Goal: Task Accomplishment & Management: Complete application form

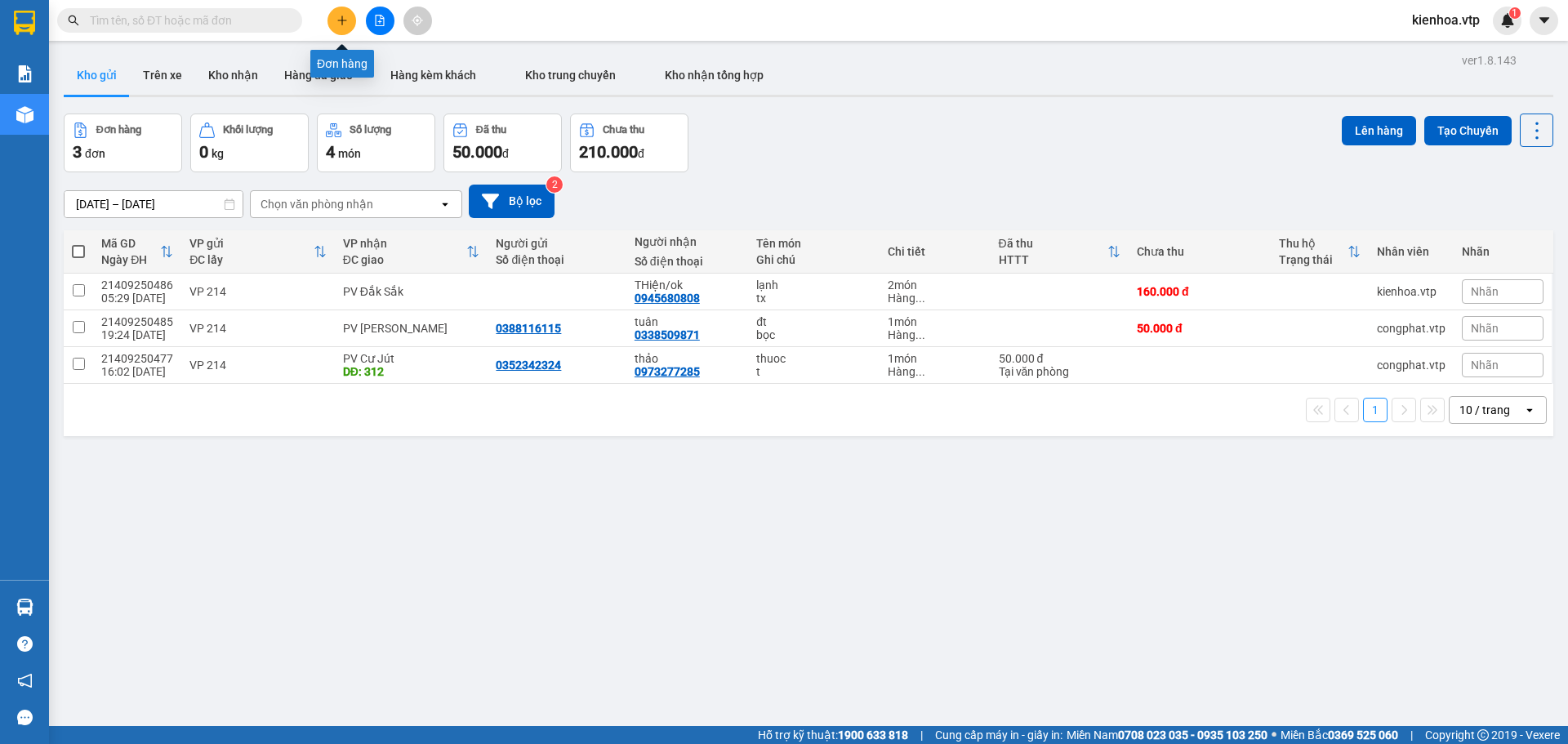
click at [335, 24] on button at bounding box center [342, 21] width 29 height 29
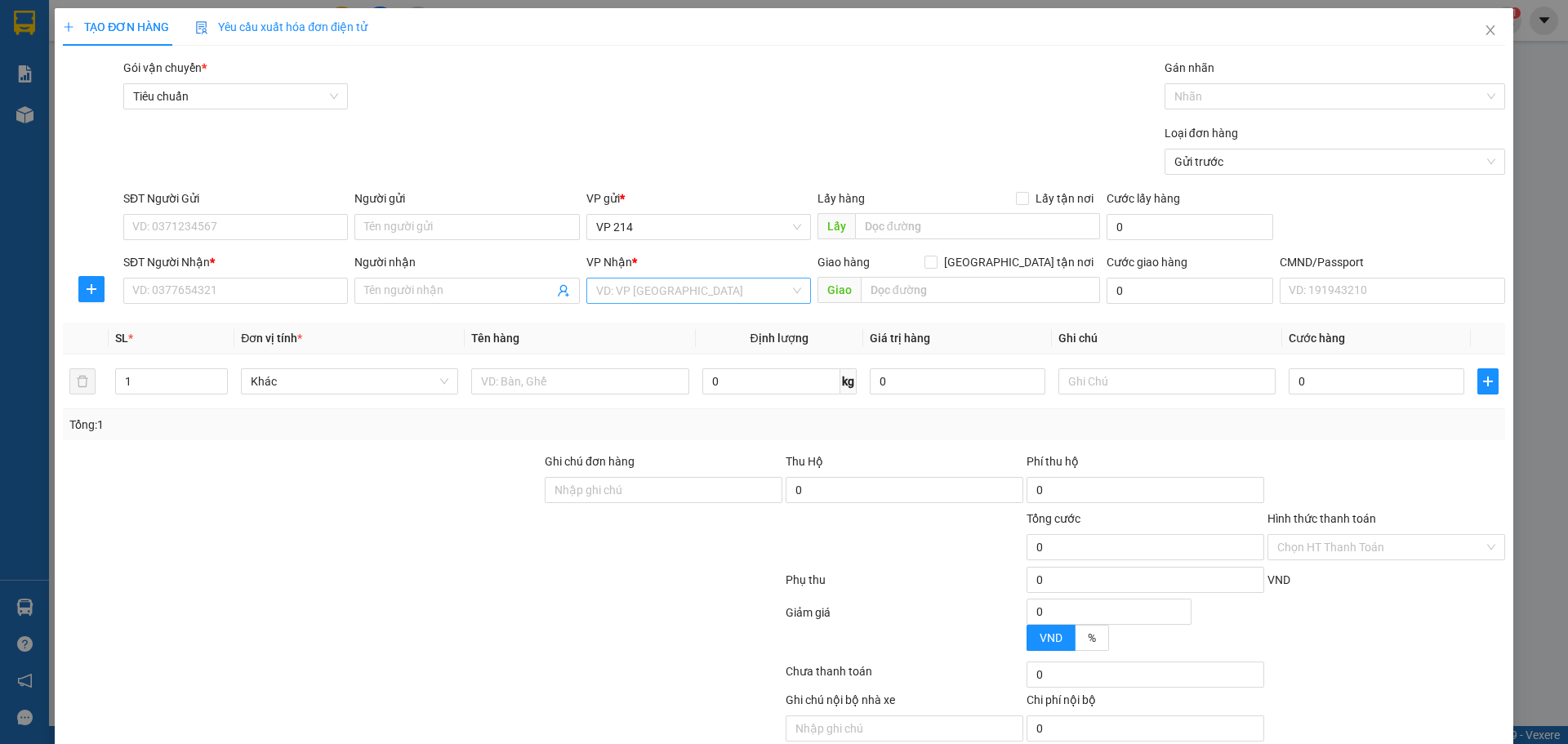
click at [642, 291] on input "search" at bounding box center [693, 291] width 193 height 25
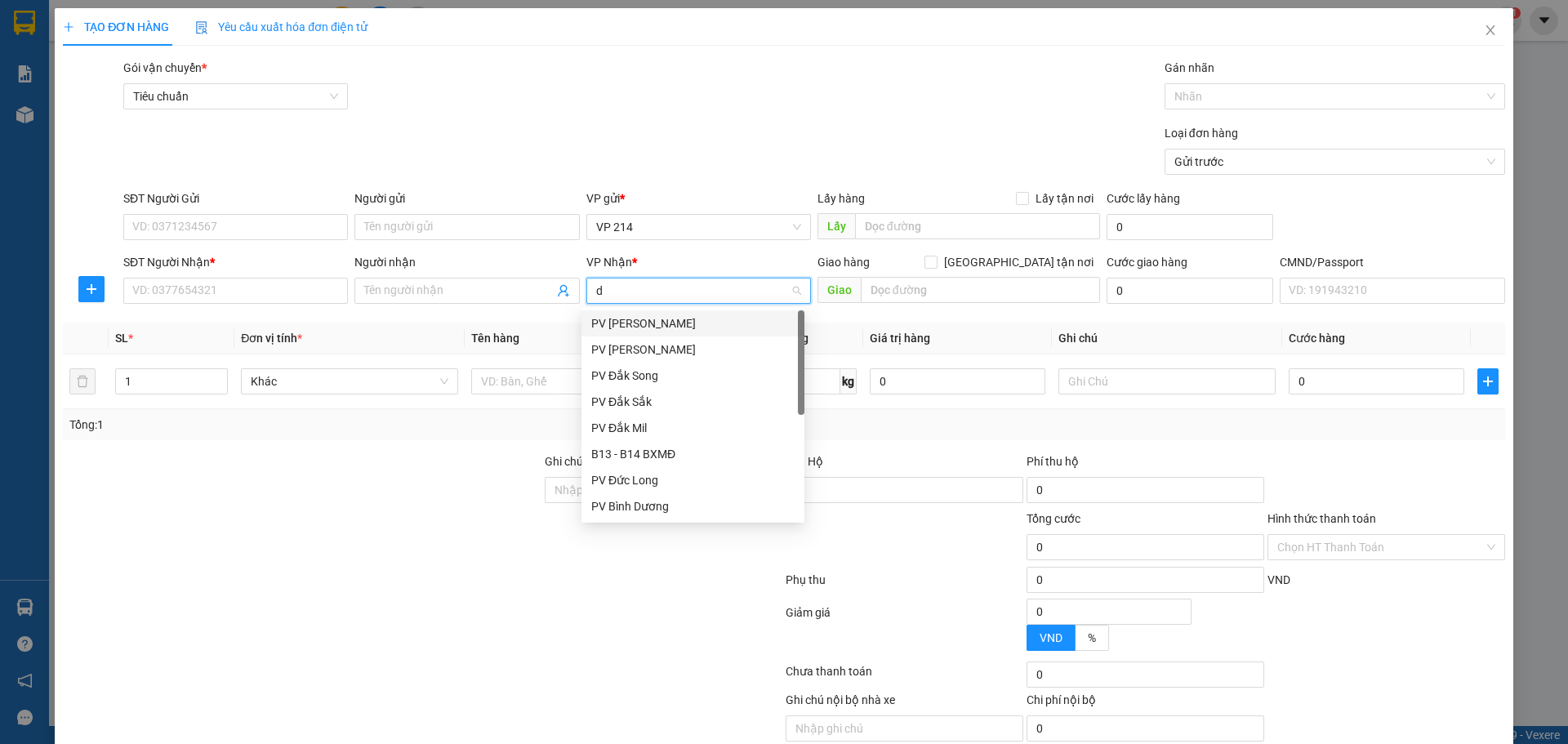
type input "dm"
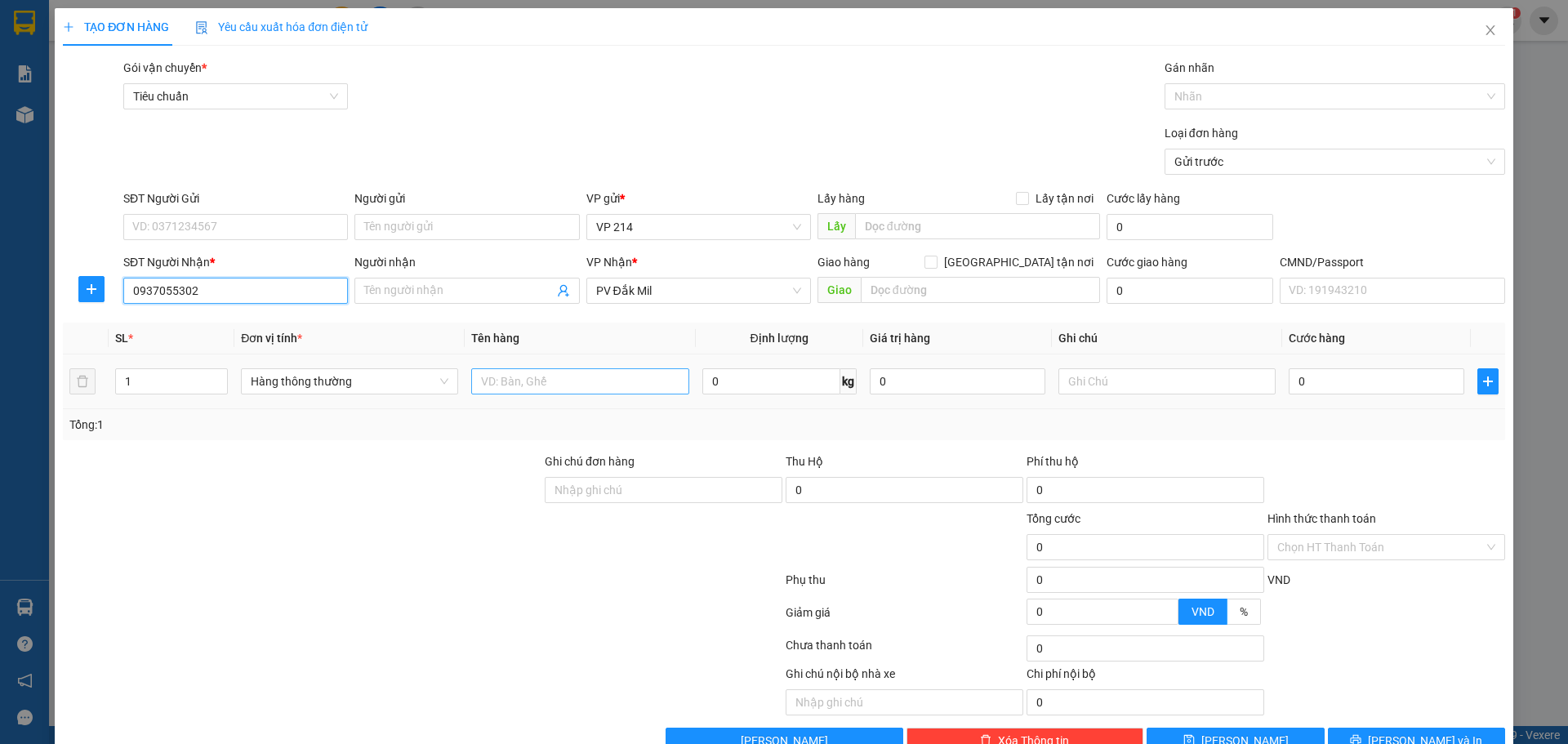
type input "0937055302"
click at [530, 393] on input "text" at bounding box center [579, 381] width 217 height 26
type input "d"
type input "đồ"
type input "b"
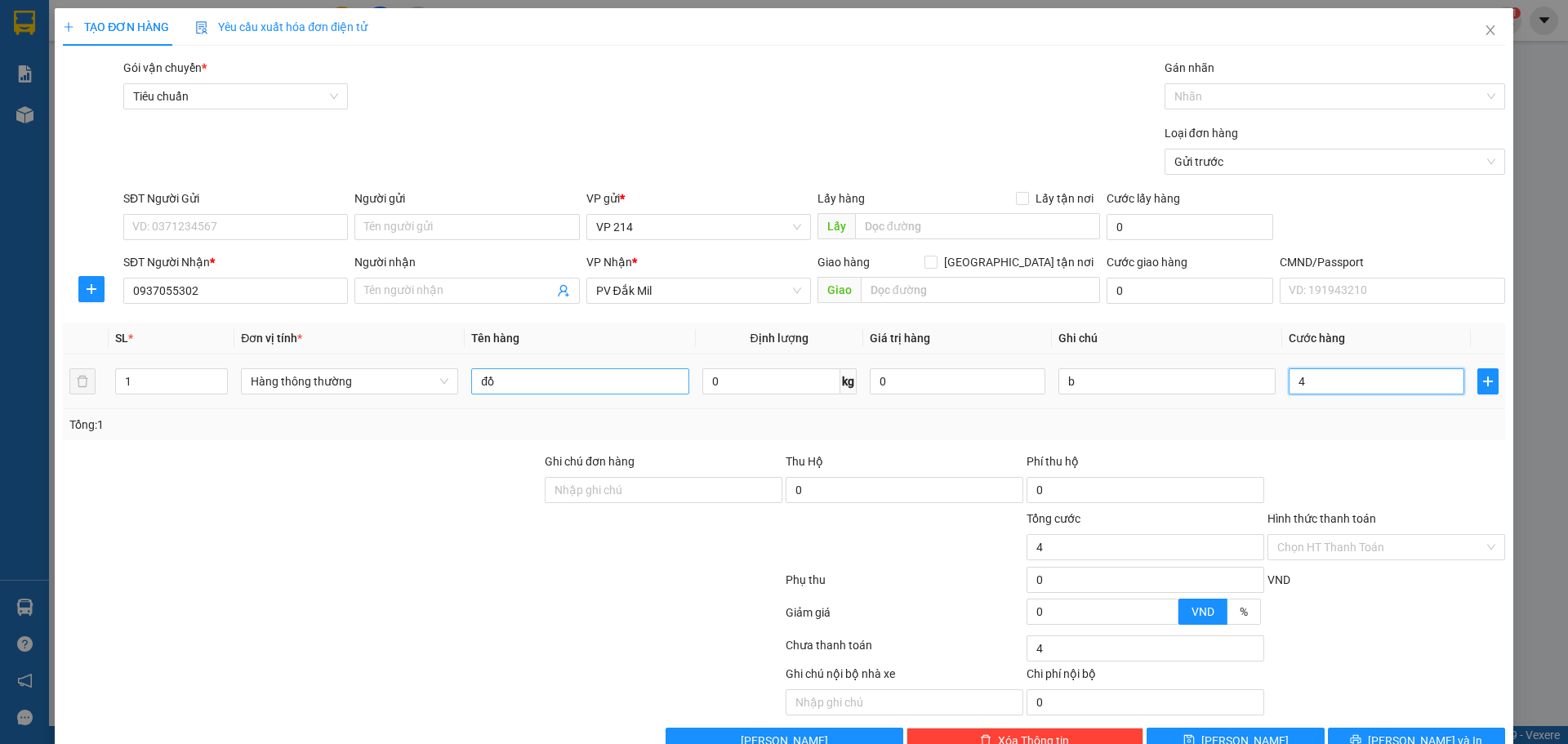
type input "4"
type input "40"
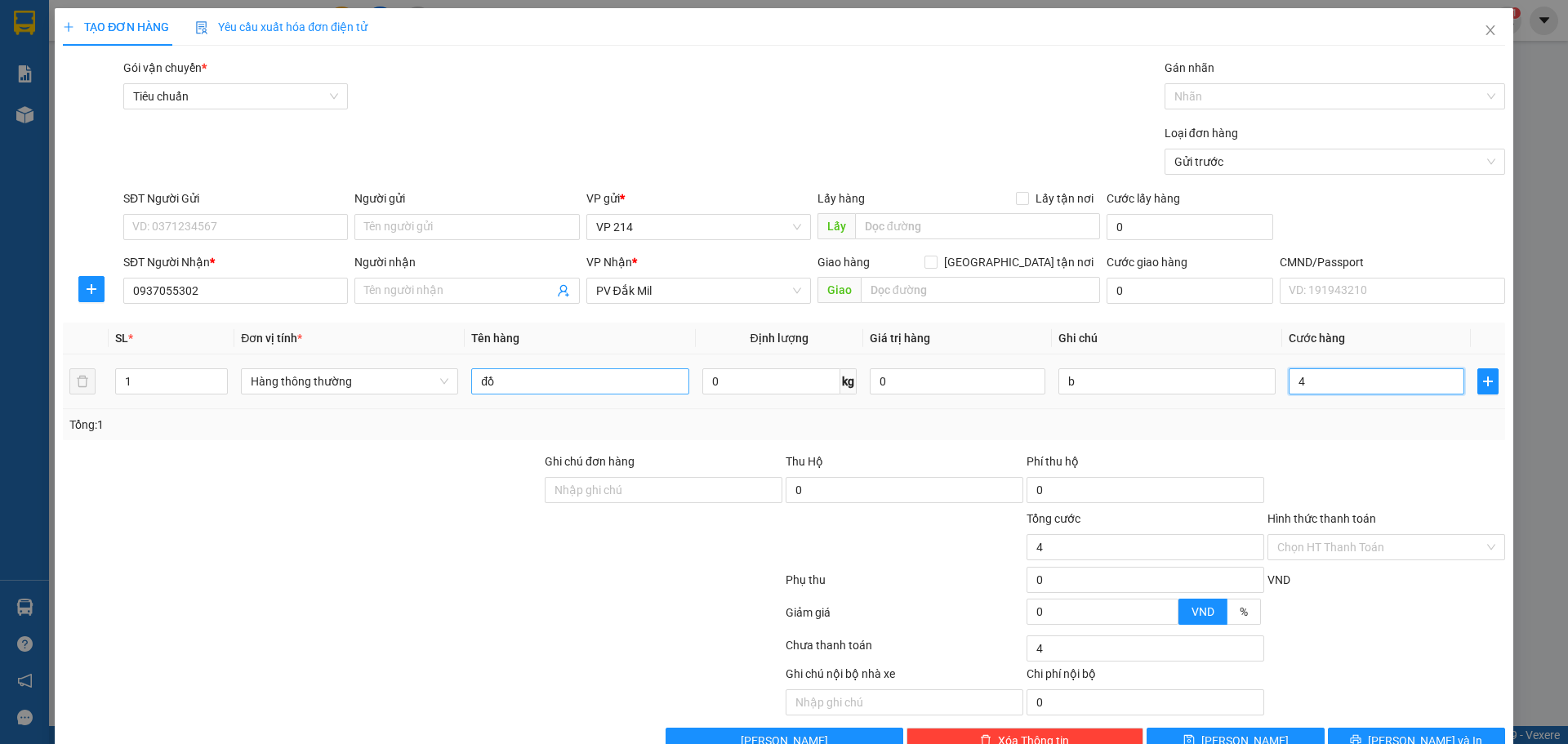
type input "40"
type input "400"
type input "4.000"
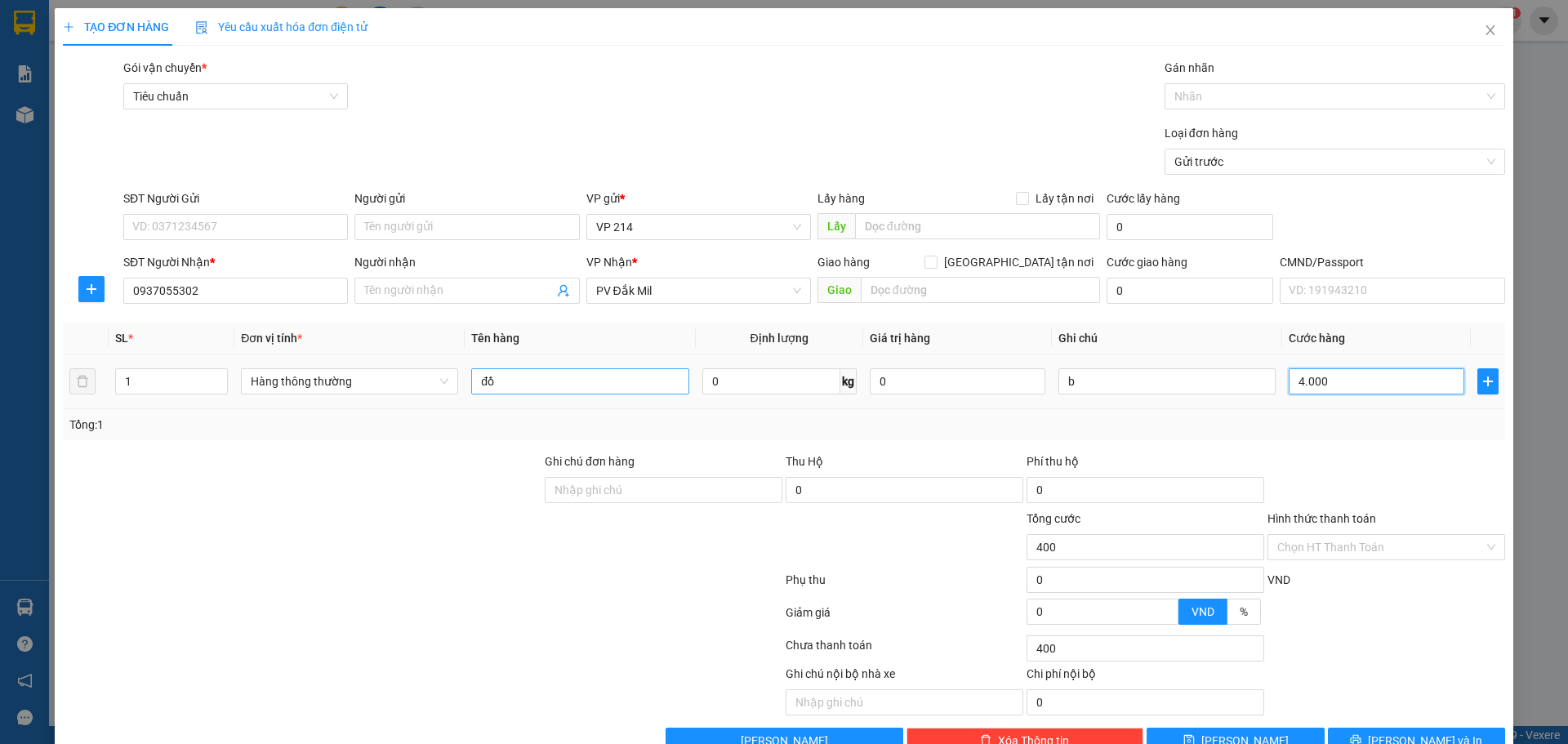
type input "4.000"
type input "40.000"
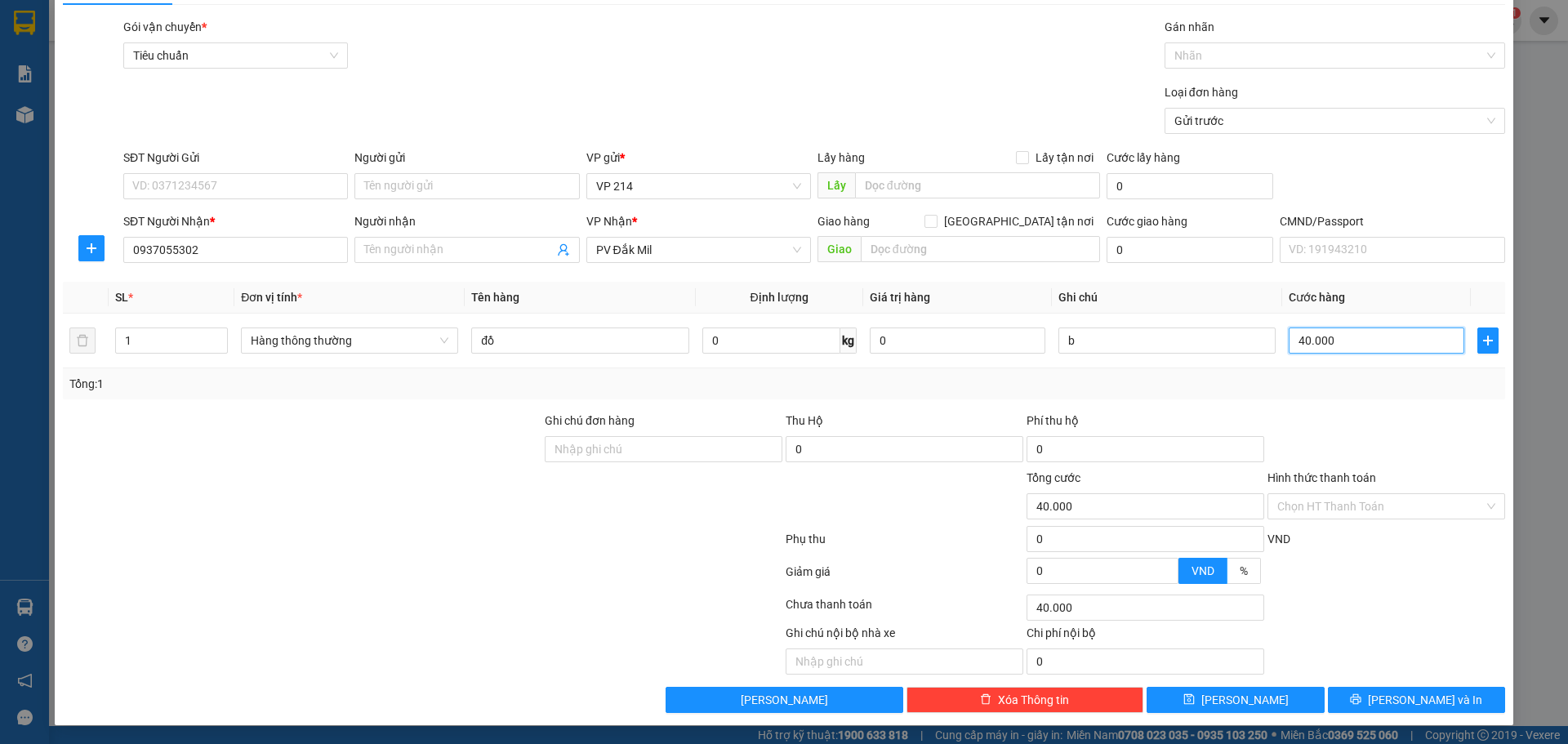
scroll to position [42, 0]
type input "40.000"
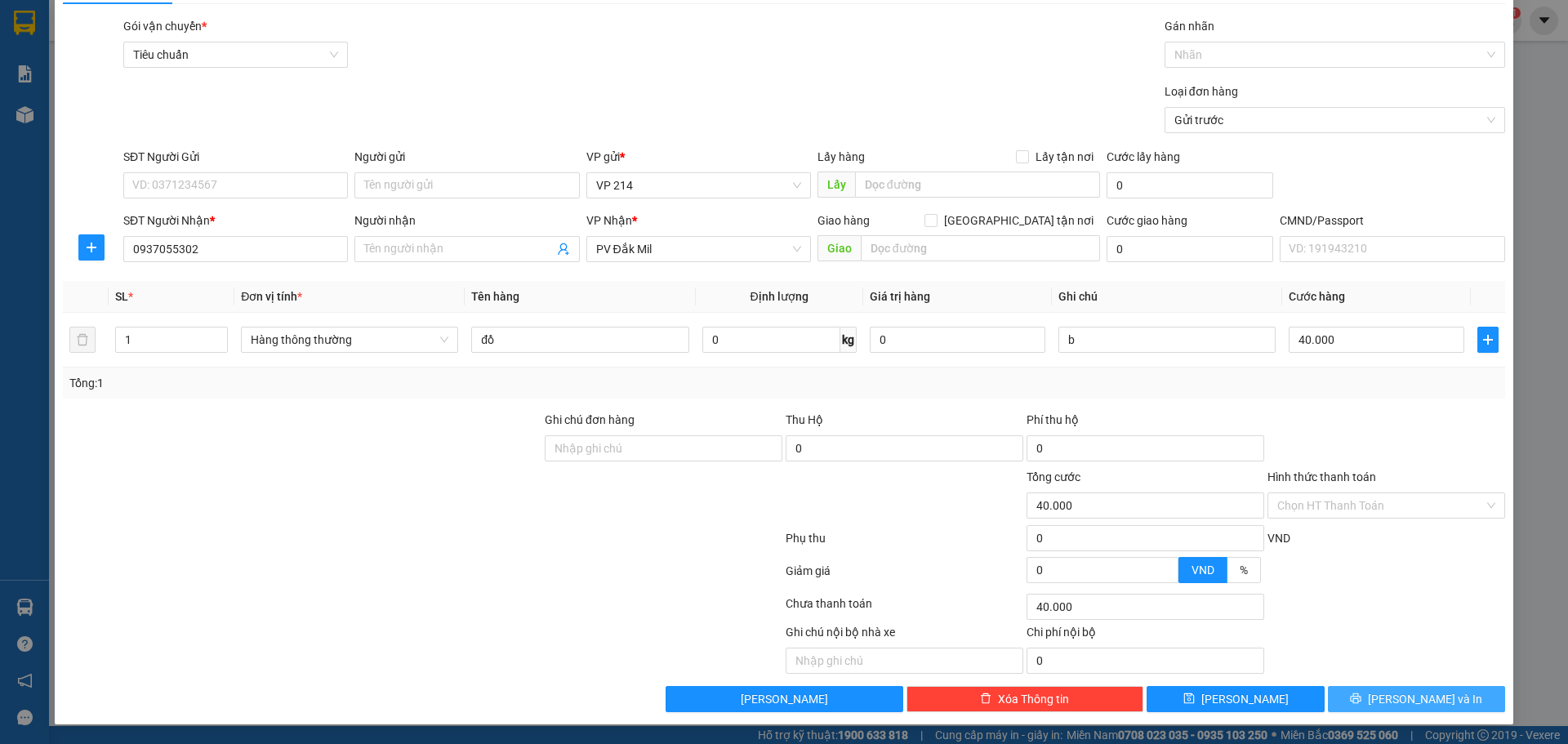
click at [1030, 560] on icon "printer" at bounding box center [1356, 698] width 11 height 11
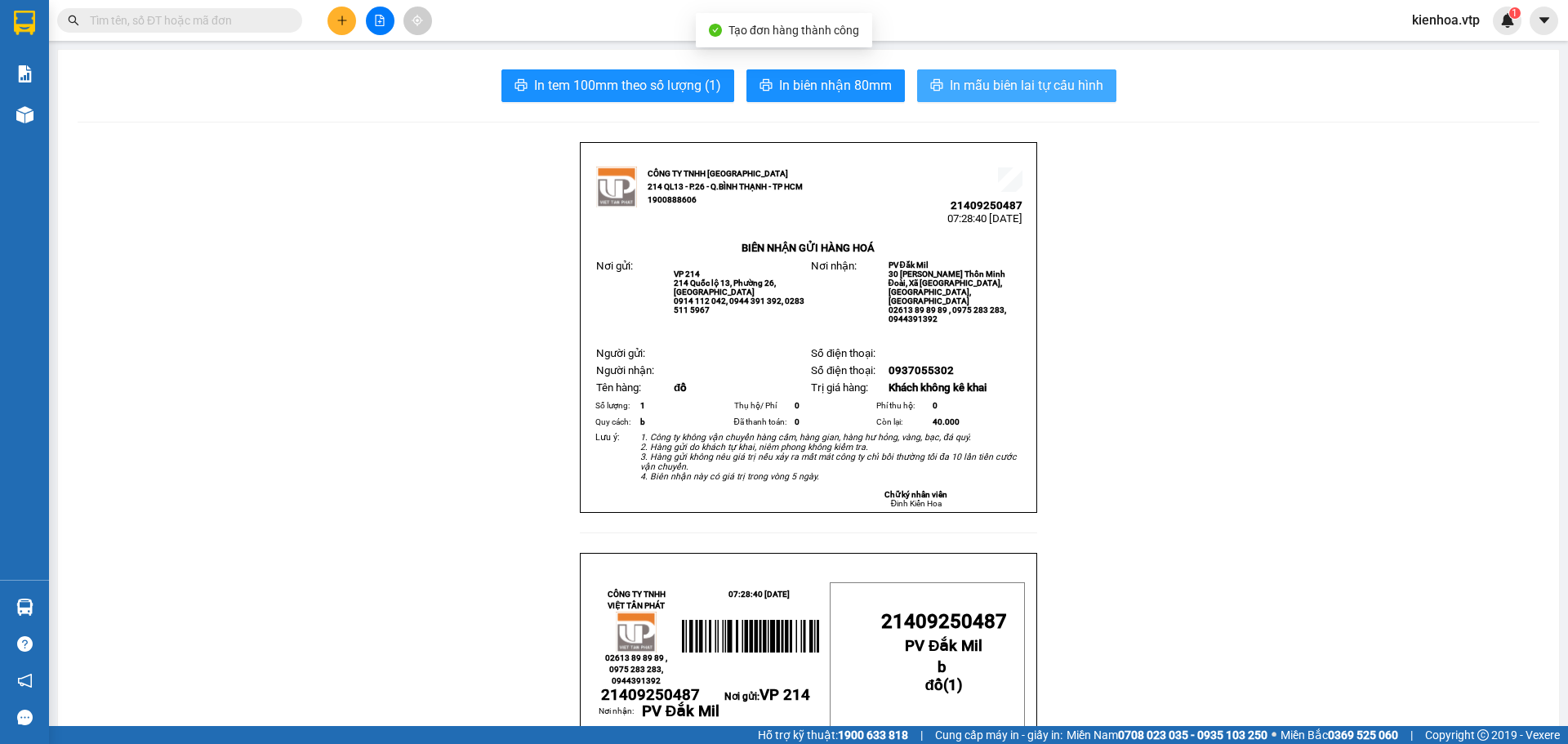
click at [969, 92] on span "In mẫu biên lai tự cấu hình" at bounding box center [1026, 85] width 154 height 20
